Goal: Find contact information: Find contact information

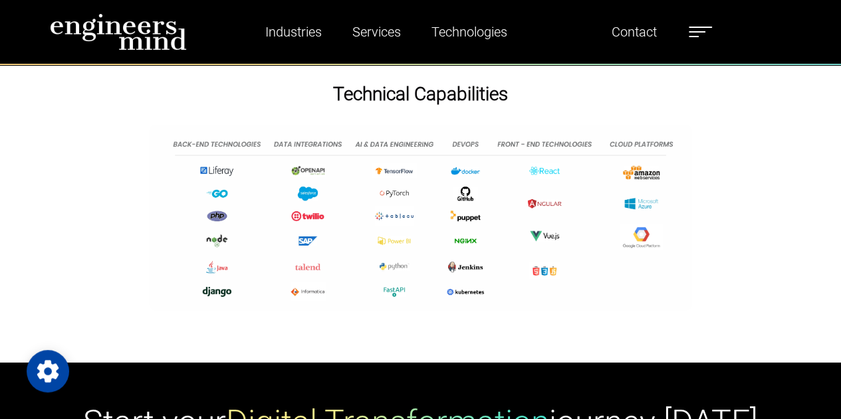
scroll to position [2224, 0]
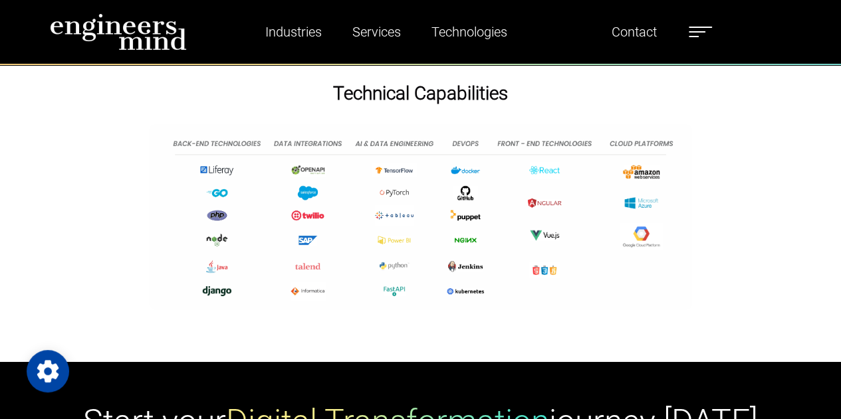
click at [732, 361] on div "Technology Alliances Technical Capabilities" at bounding box center [420, 152] width 841 height 419
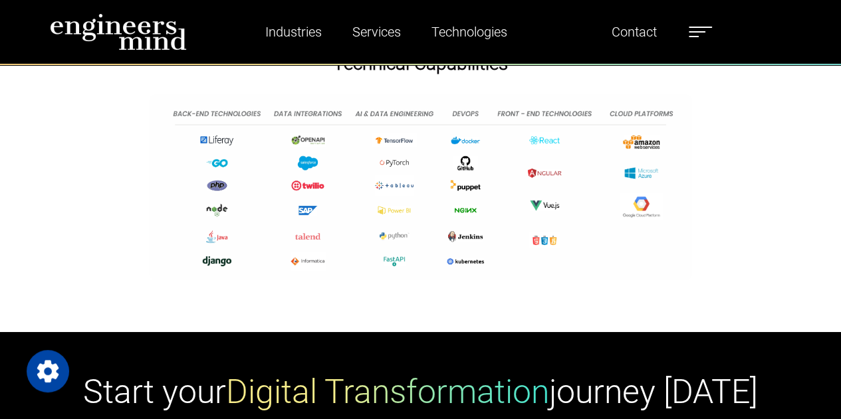
scroll to position [2261, 0]
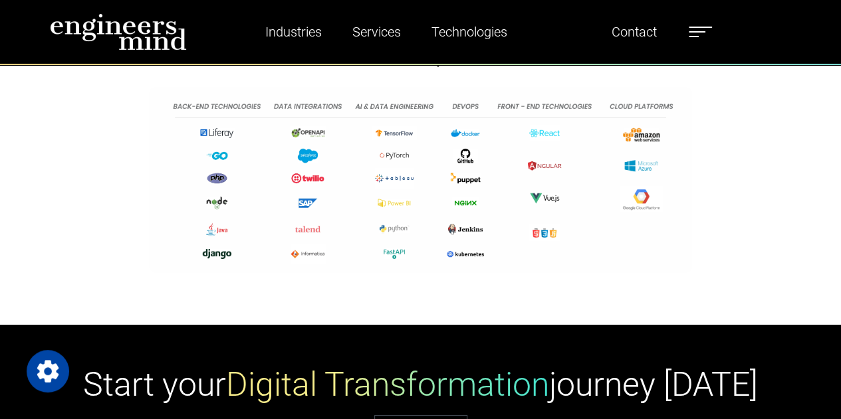
click at [654, 281] on div "Technical Capabilities" at bounding box center [420, 169] width 841 height 248
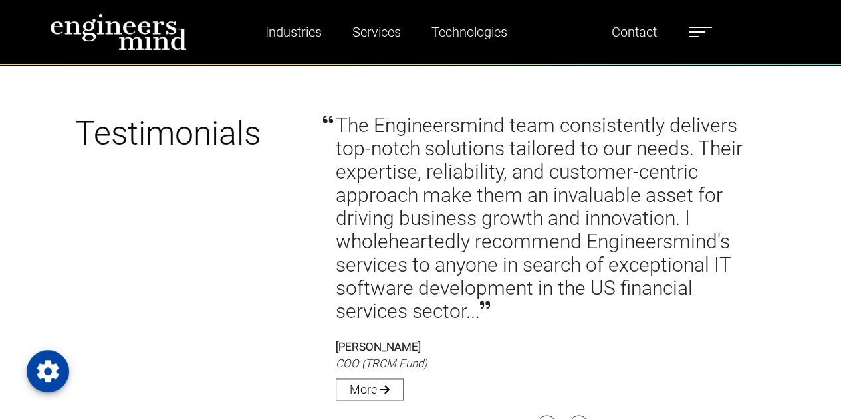
scroll to position [3319, 0]
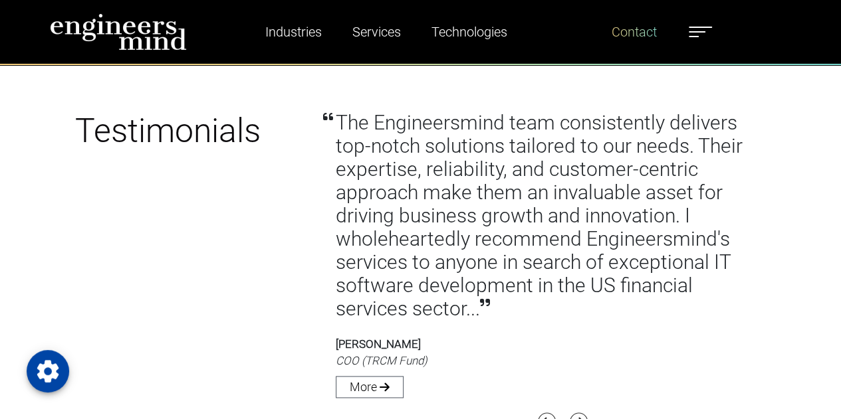
click at [634, 34] on link "Contact" at bounding box center [634, 32] width 56 height 31
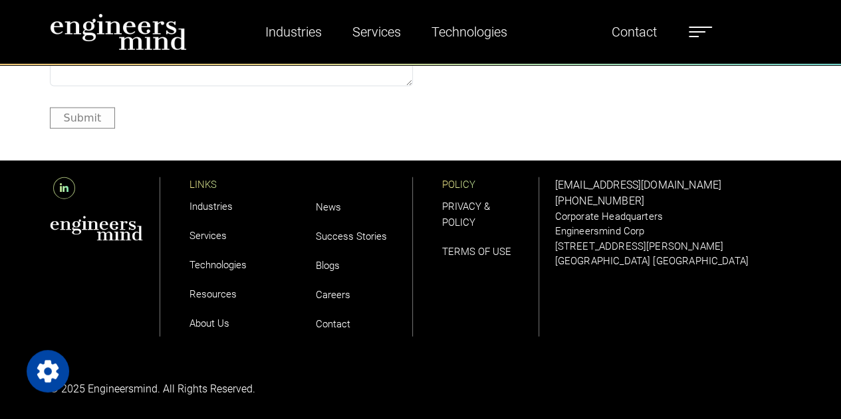
scroll to position [1582, 0]
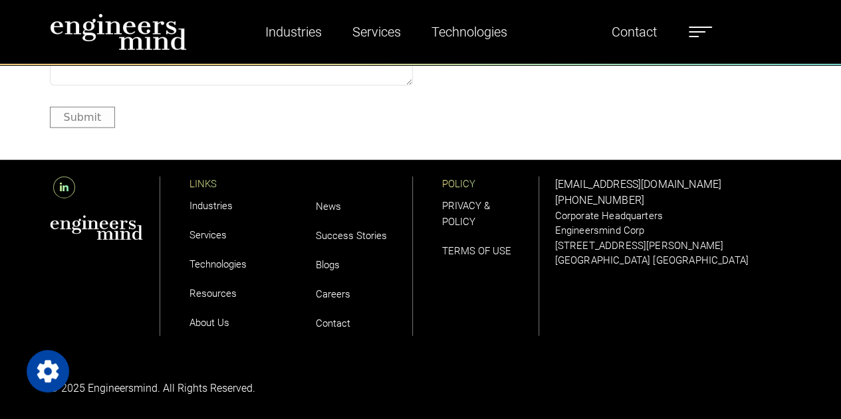
click at [205, 329] on link "About Us" at bounding box center [209, 323] width 40 height 12
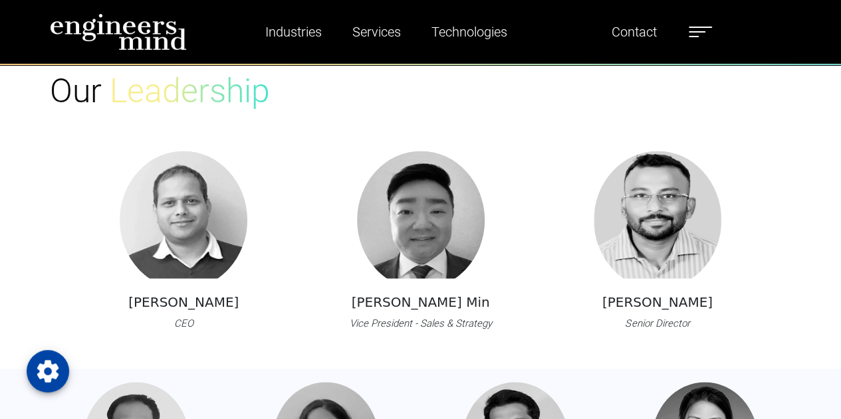
scroll to position [909, 0]
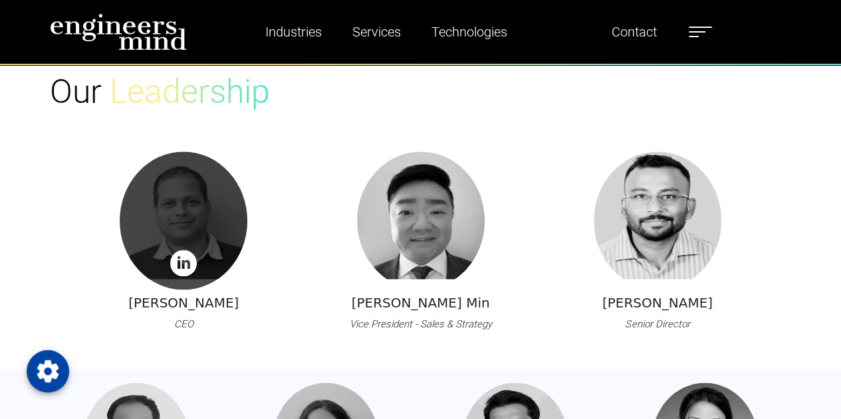
click at [182, 199] on div at bounding box center [184, 221] width 128 height 138
click at [183, 261] on img at bounding box center [183, 263] width 27 height 27
